Goal: Transaction & Acquisition: Obtain resource

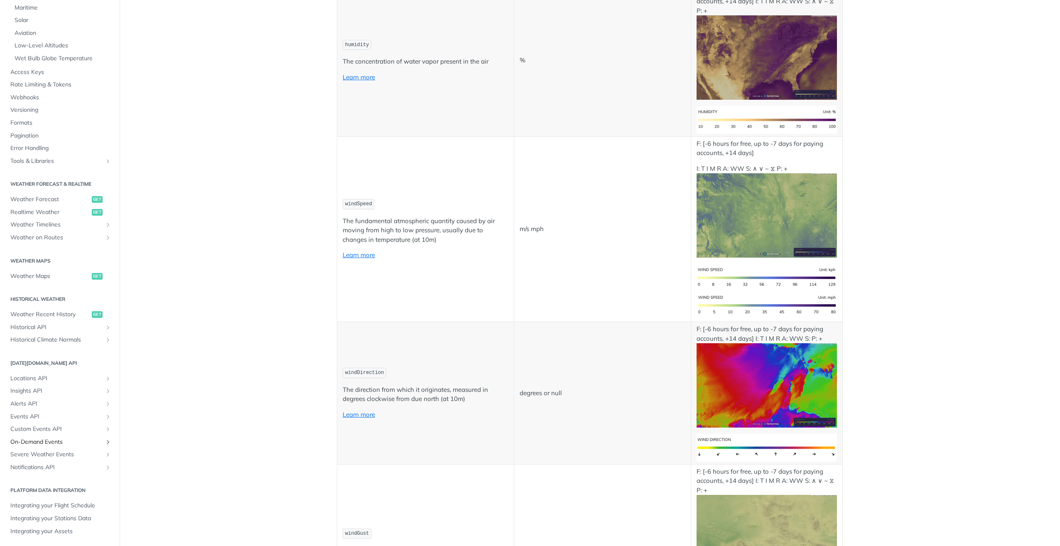
scroll to position [210, 0]
click at [38, 71] on span "Access Keys" at bounding box center [60, 72] width 101 height 8
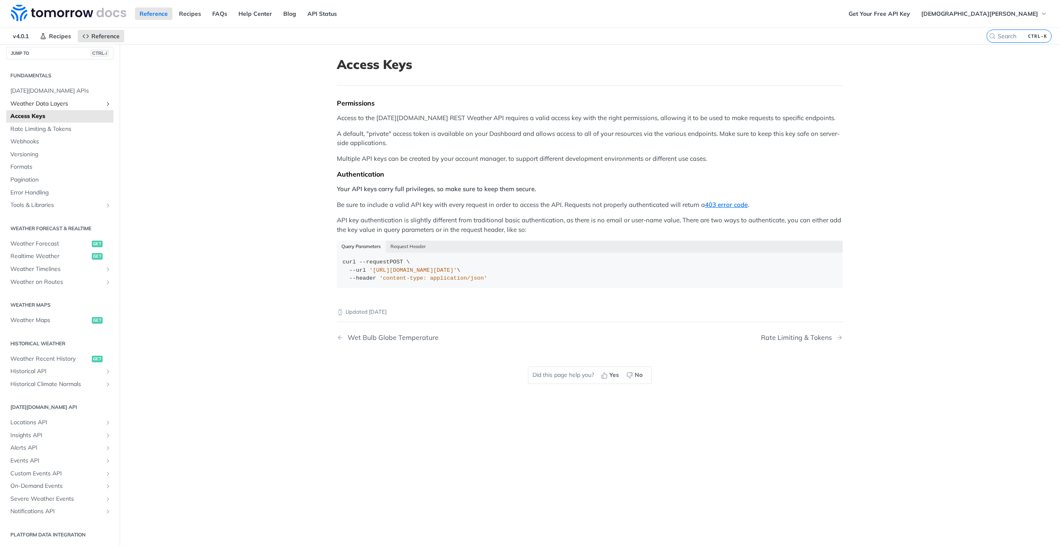
click at [87, 101] on span "Weather Data Layers" at bounding box center [56, 104] width 92 height 8
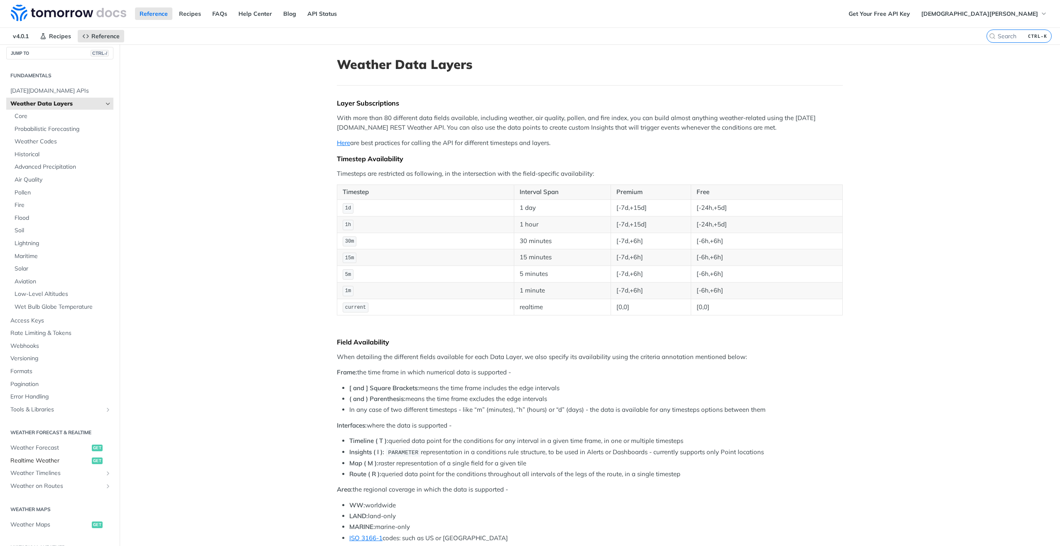
click at [33, 461] on span "Realtime Weather" at bounding box center [49, 461] width 79 height 8
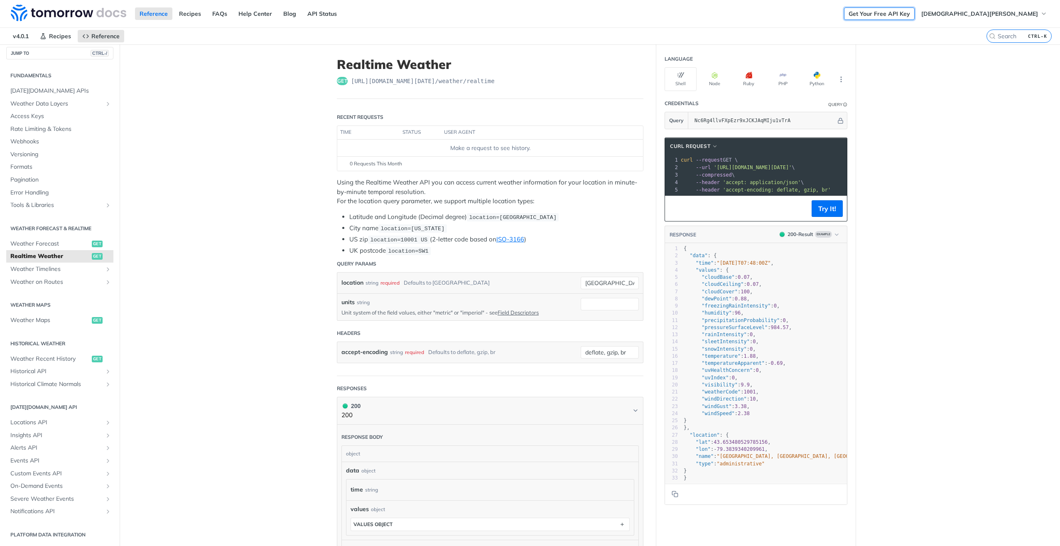
click at [915, 11] on link "Get Your Free API Key" at bounding box center [879, 13] width 71 height 12
